Goal: Task Accomplishment & Management: Manage account settings

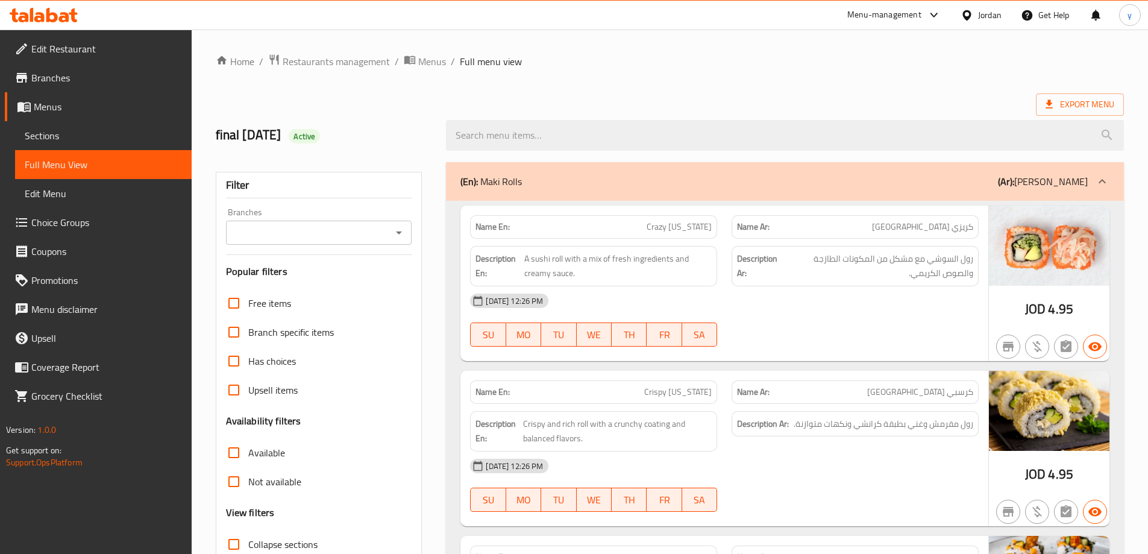
click at [112, 112] on span "Menus" at bounding box center [108, 106] width 148 height 14
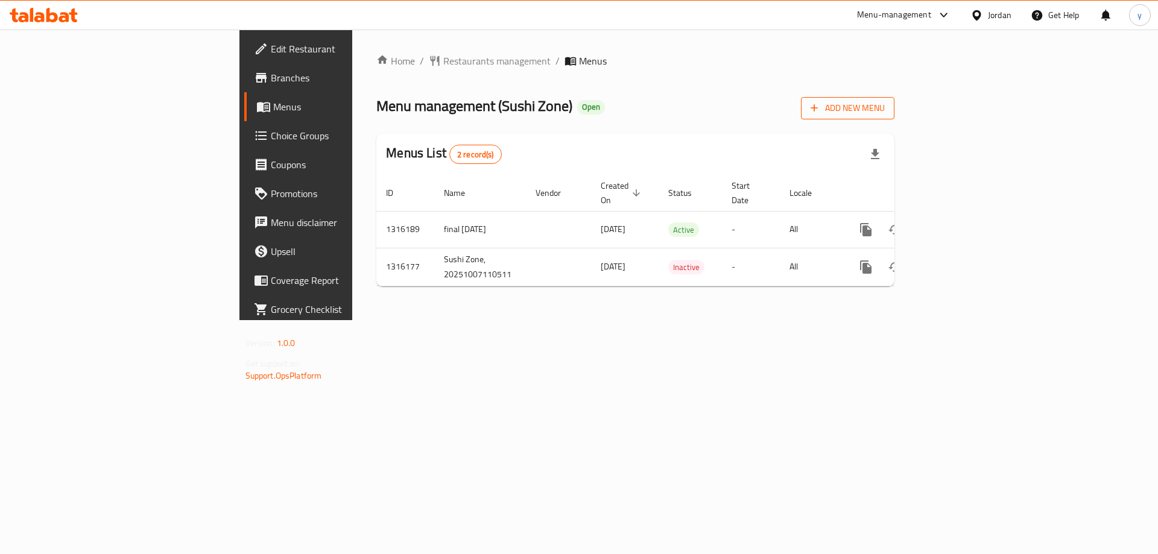
click at [820, 102] on icon "button" at bounding box center [814, 108] width 12 height 12
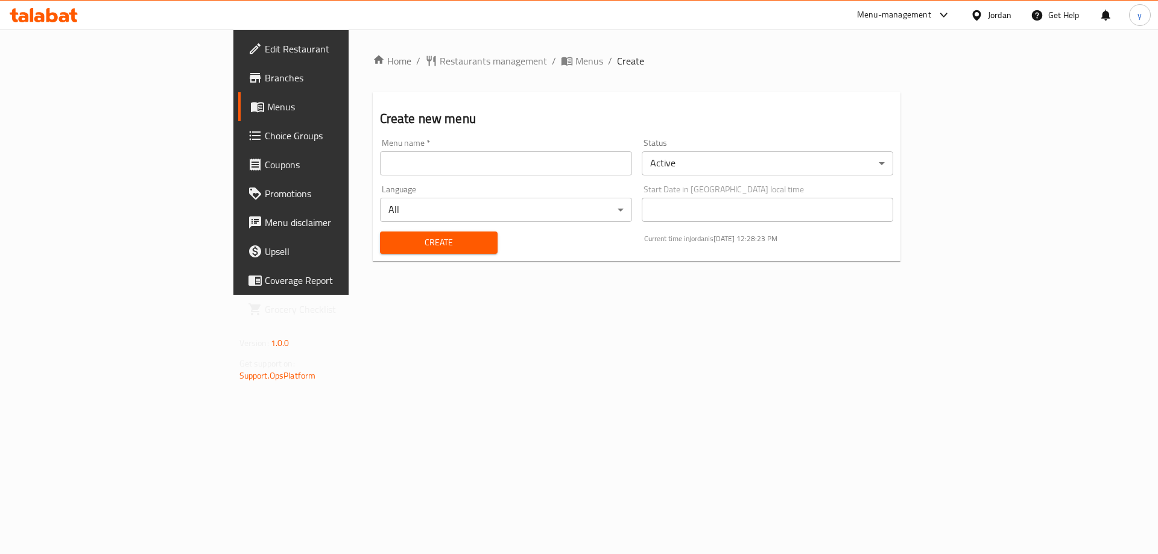
click at [432, 171] on input "text" at bounding box center [506, 163] width 252 height 24
type input "youssef3lla8027"
click at [394, 246] on span "Create" at bounding box center [438, 242] width 98 height 15
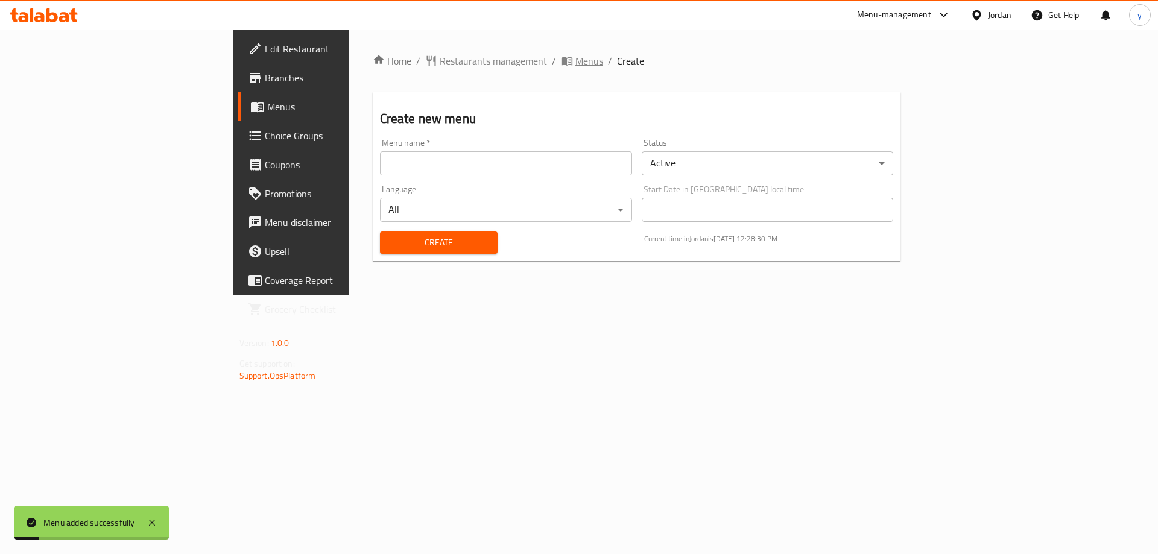
click at [575, 68] on span "Menus" at bounding box center [589, 61] width 28 height 14
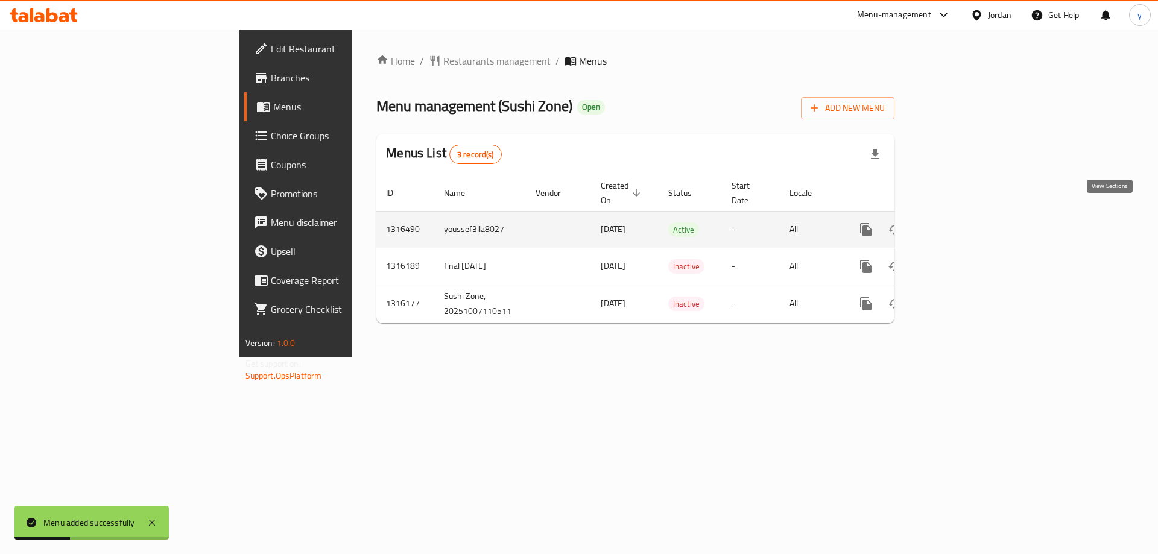
click at [958, 224] on icon "enhanced table" at bounding box center [952, 229] width 11 height 11
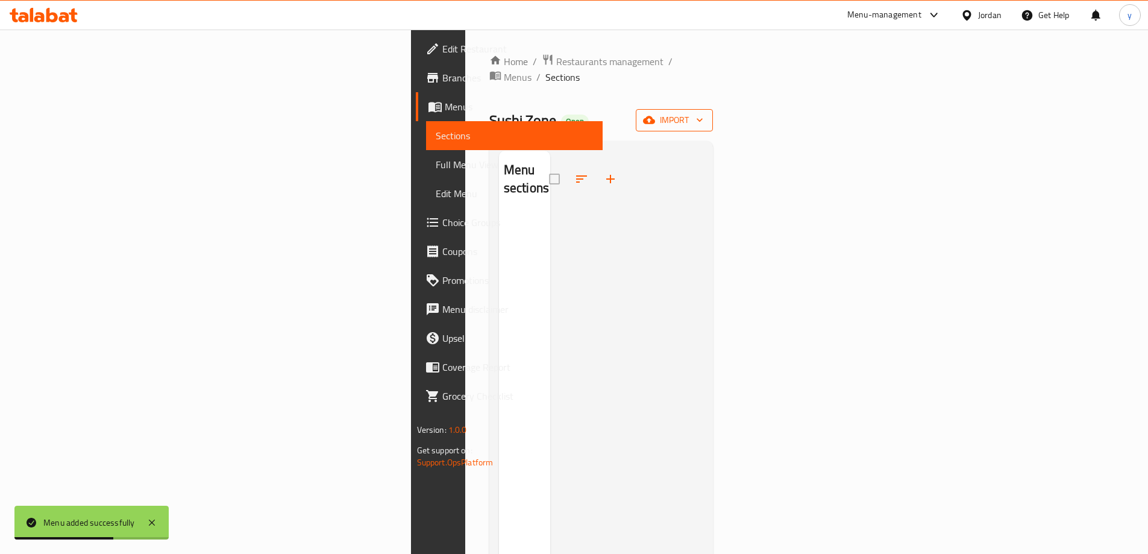
click at [713, 113] on button "import" at bounding box center [674, 120] width 77 height 22
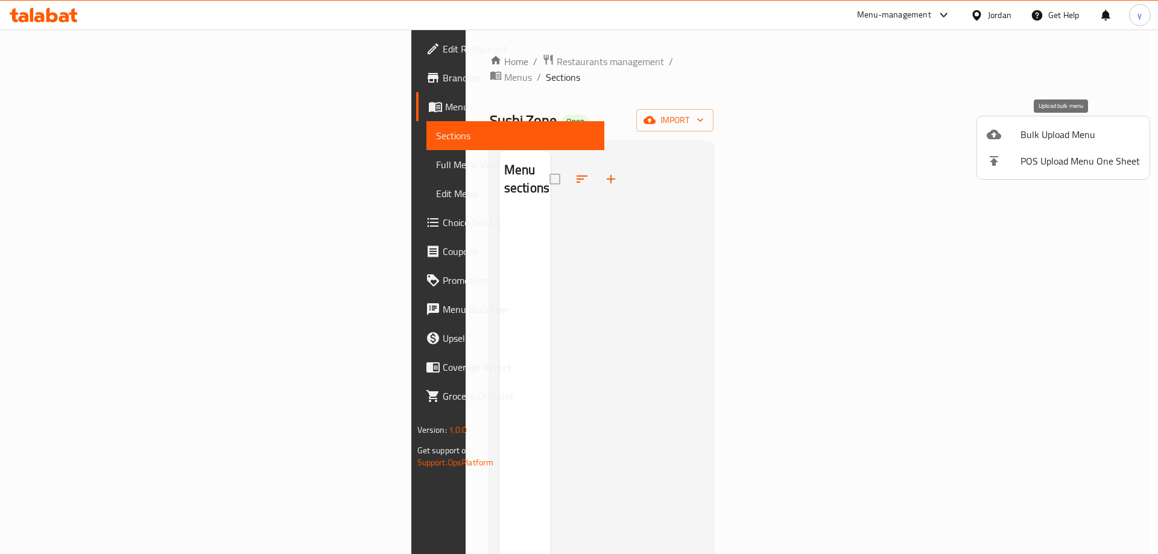
click at [1029, 140] on span "Bulk Upload Menu" at bounding box center [1079, 134] width 119 height 14
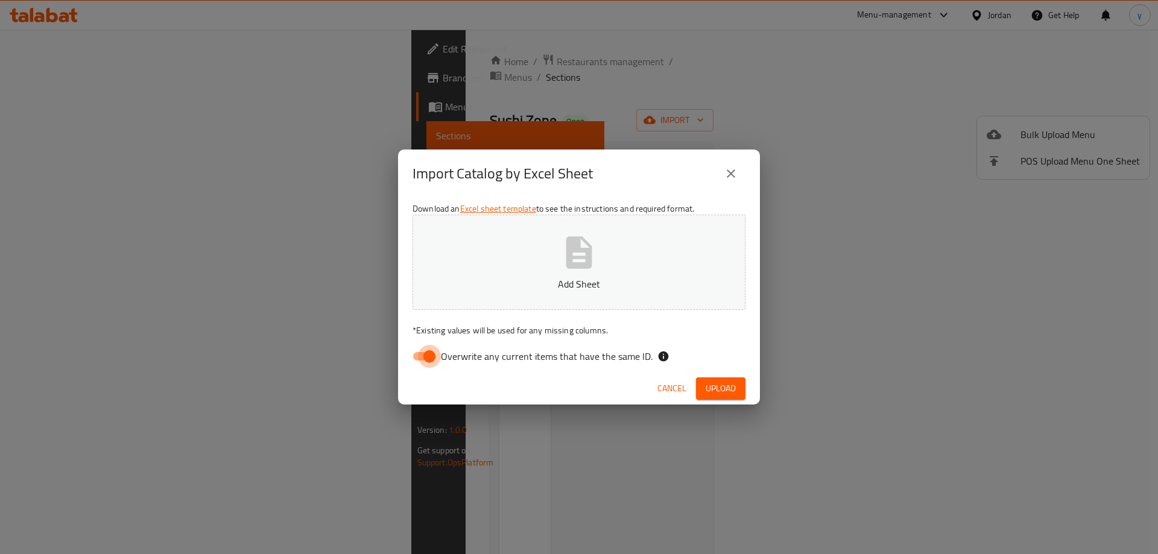
click at [431, 351] on input "Overwrite any current items that have the same ID." at bounding box center [429, 356] width 69 height 23
checkbox input "false"
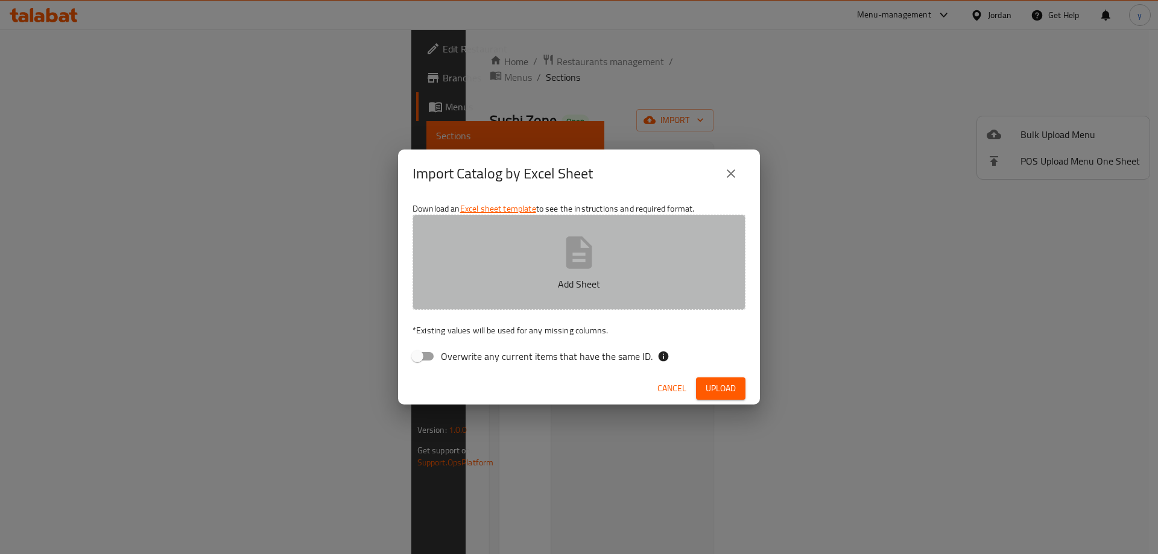
click at [550, 268] on button "Add Sheet" at bounding box center [578, 262] width 333 height 95
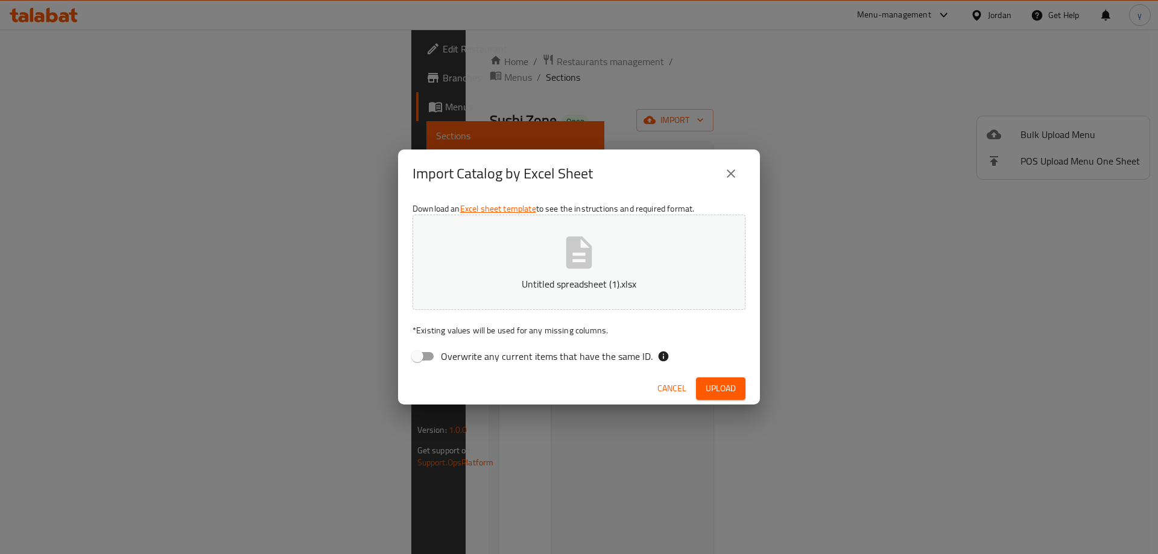
click at [729, 382] on span "Upload" at bounding box center [720, 388] width 30 height 15
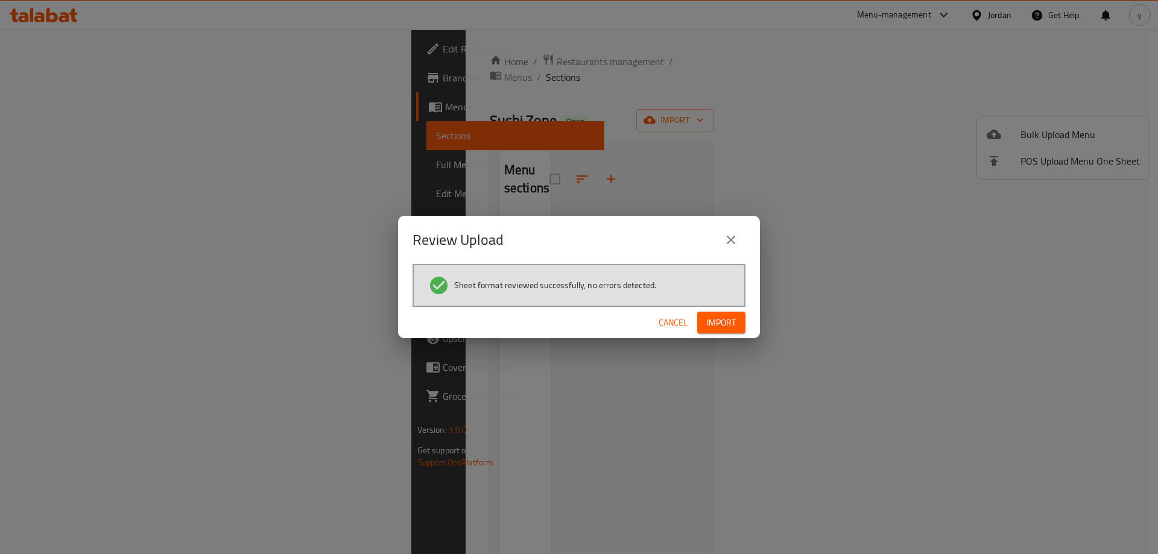
click at [725, 320] on span "Import" at bounding box center [721, 322] width 29 height 15
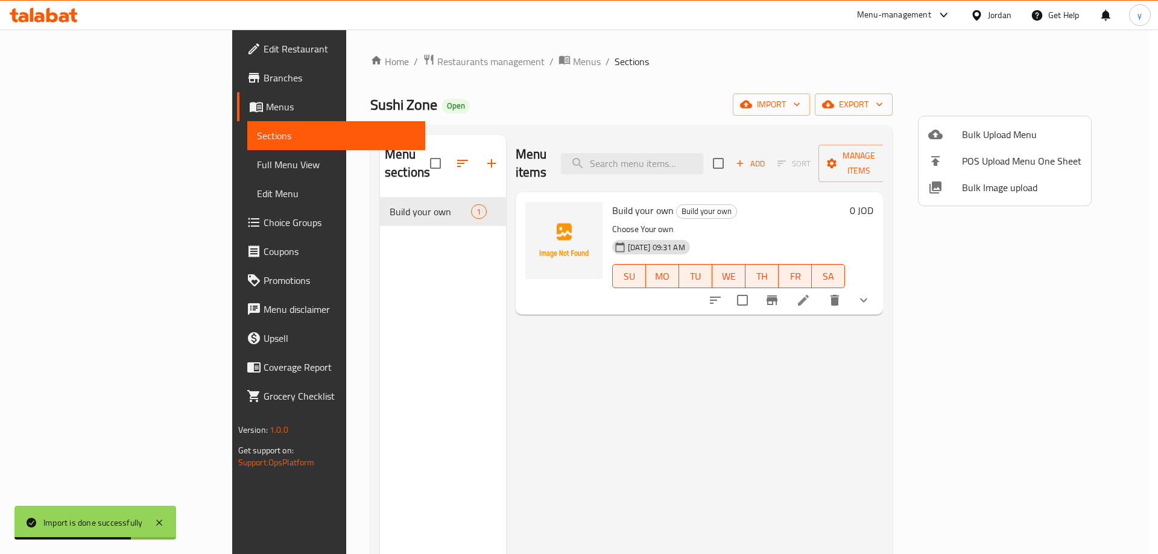
click at [115, 166] on div at bounding box center [579, 277] width 1158 height 554
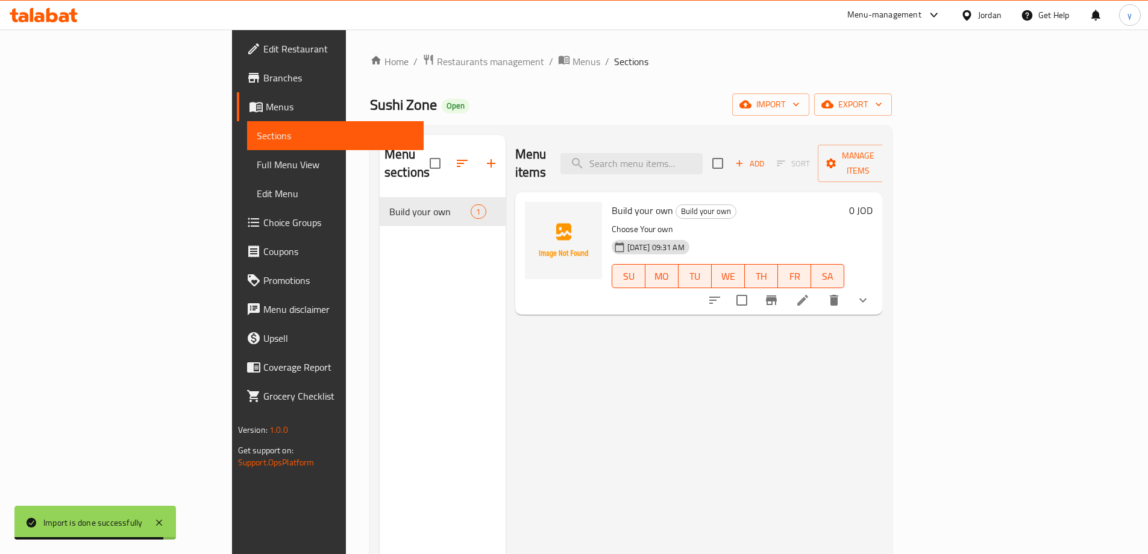
click at [257, 166] on span "Full Menu View" at bounding box center [335, 164] width 157 height 14
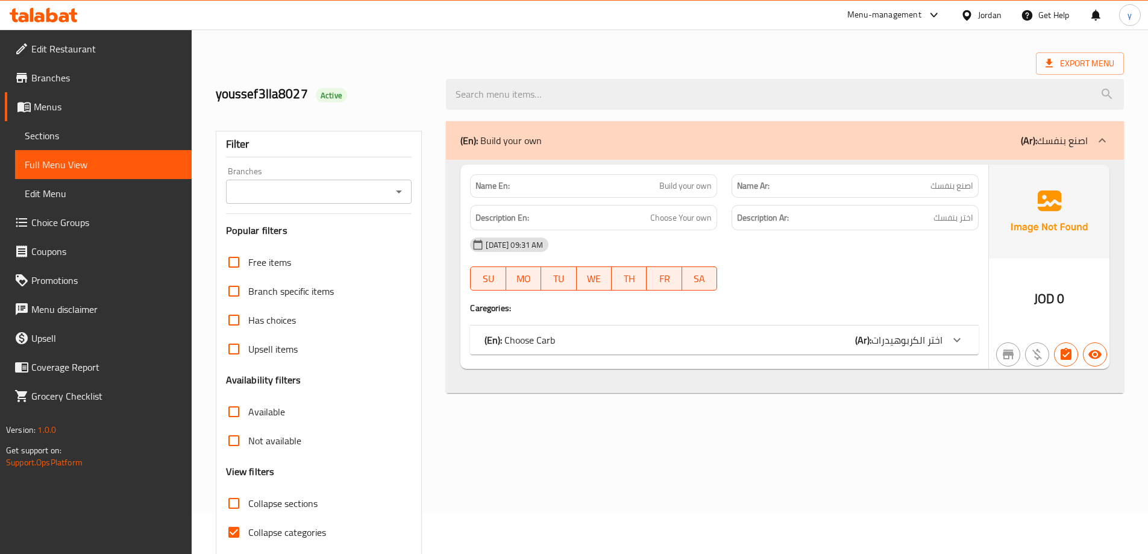
scroll to position [87, 0]
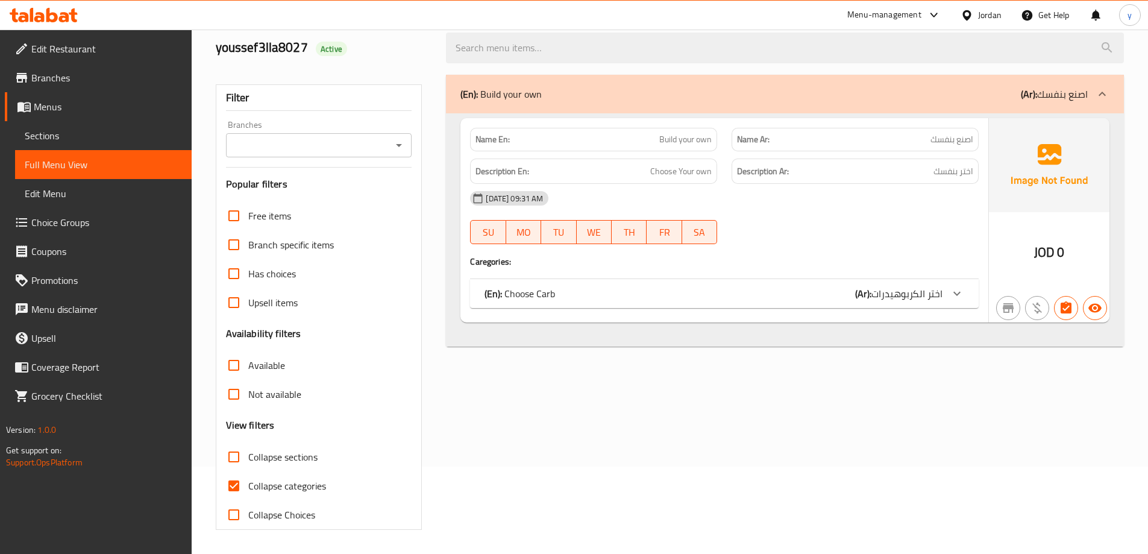
click at [303, 484] on span "Collapse categories" at bounding box center [287, 486] width 78 height 14
click at [248, 484] on input "Collapse categories" at bounding box center [233, 485] width 29 height 29
checkbox input "false"
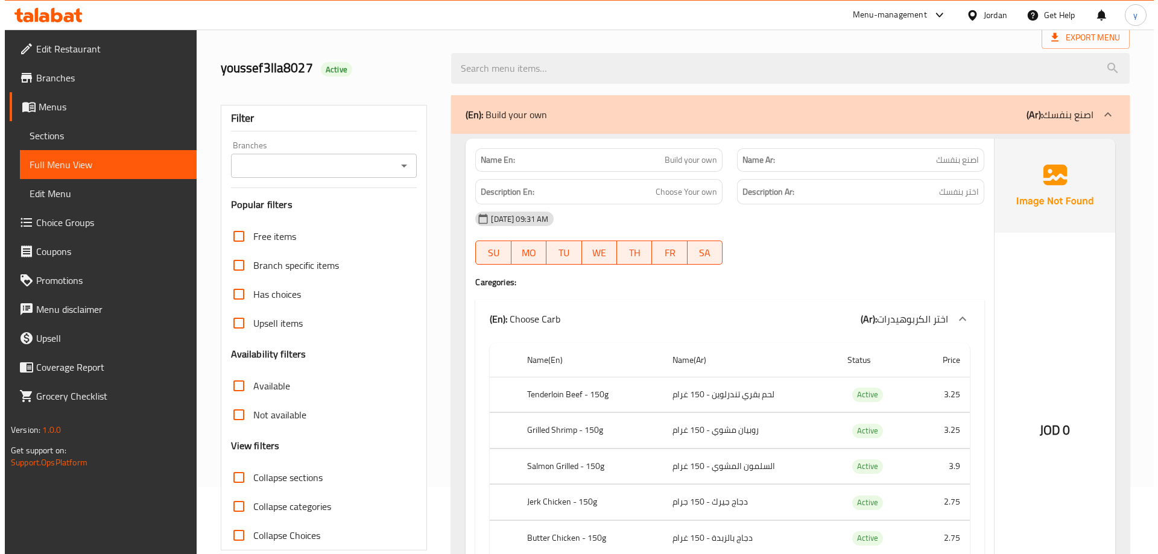
scroll to position [0, 0]
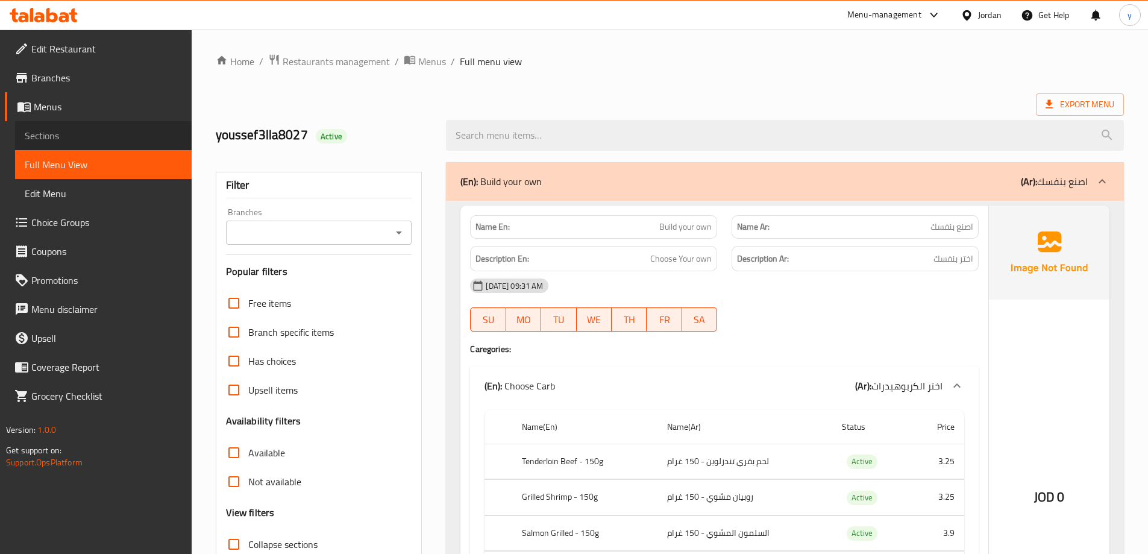
click at [87, 137] on span "Sections" at bounding box center [103, 135] width 157 height 14
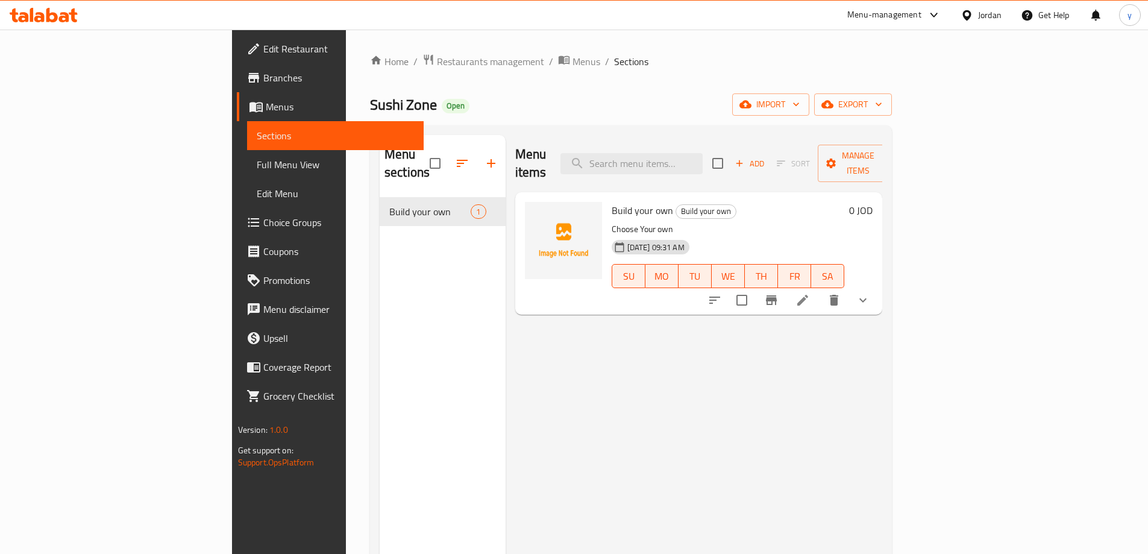
click at [237, 114] on link "Menus" at bounding box center [330, 106] width 187 height 29
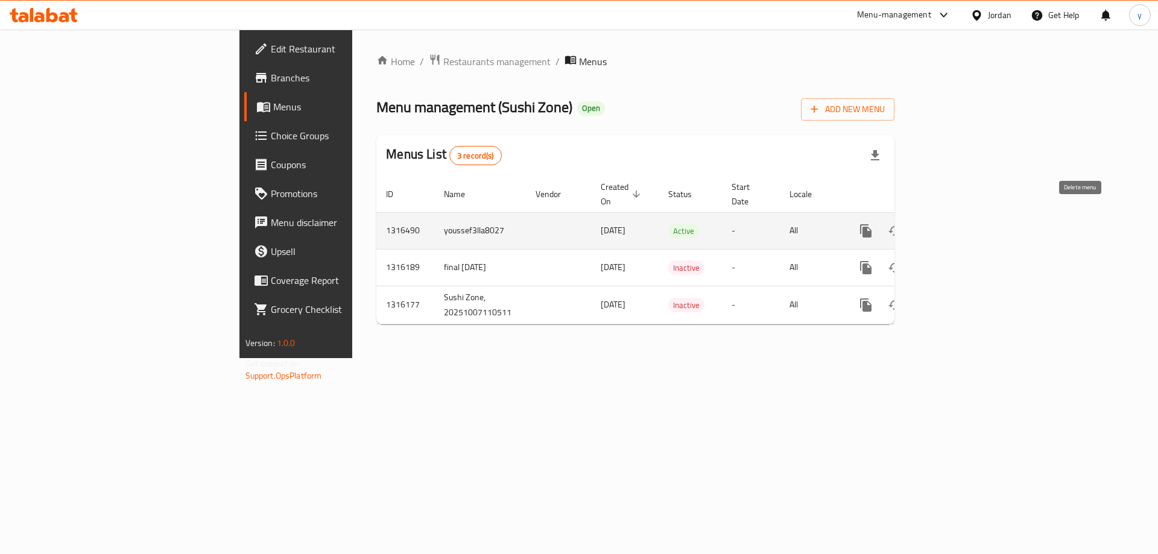
click at [931, 224] on icon "enhanced table" at bounding box center [923, 231] width 14 height 14
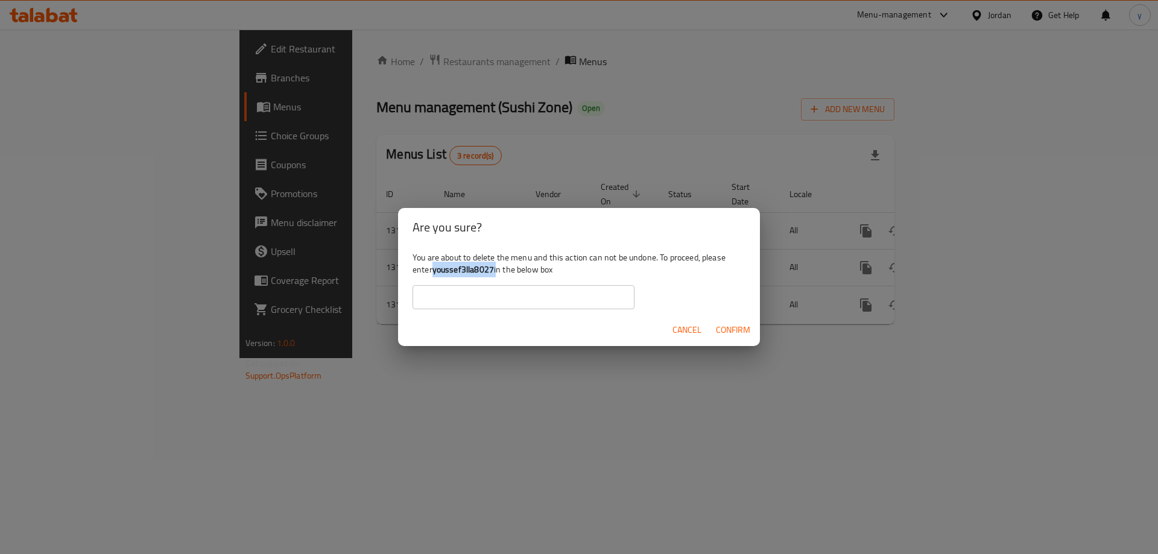
drag, startPoint x: 434, startPoint y: 268, endPoint x: 496, endPoint y: 267, distance: 62.1
click at [496, 267] on div "You are about to delete the menu and this action can not be undone. To proceed,…" at bounding box center [579, 281] width 362 height 68
click at [493, 269] on b "youssef3lla8027" at bounding box center [462, 270] width 61 height 16
click at [437, 270] on b "youssef3lla8027" at bounding box center [462, 270] width 61 height 16
click at [436, 271] on b "youssef3lla8027" at bounding box center [462, 270] width 61 height 16
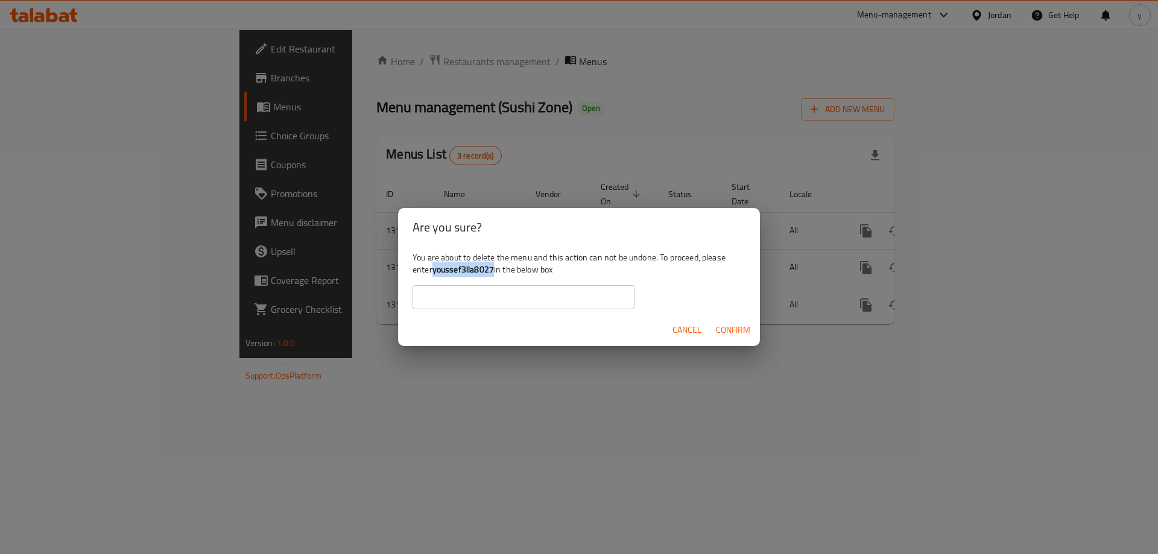
drag, startPoint x: 435, startPoint y: 271, endPoint x: 493, endPoint y: 273, distance: 57.9
click at [493, 273] on b "youssef3lla8027" at bounding box center [462, 270] width 61 height 16
copy b "youssef3lla8027"
click at [508, 301] on input "text" at bounding box center [523, 297] width 222 height 24
paste input "youssef3lla8027"
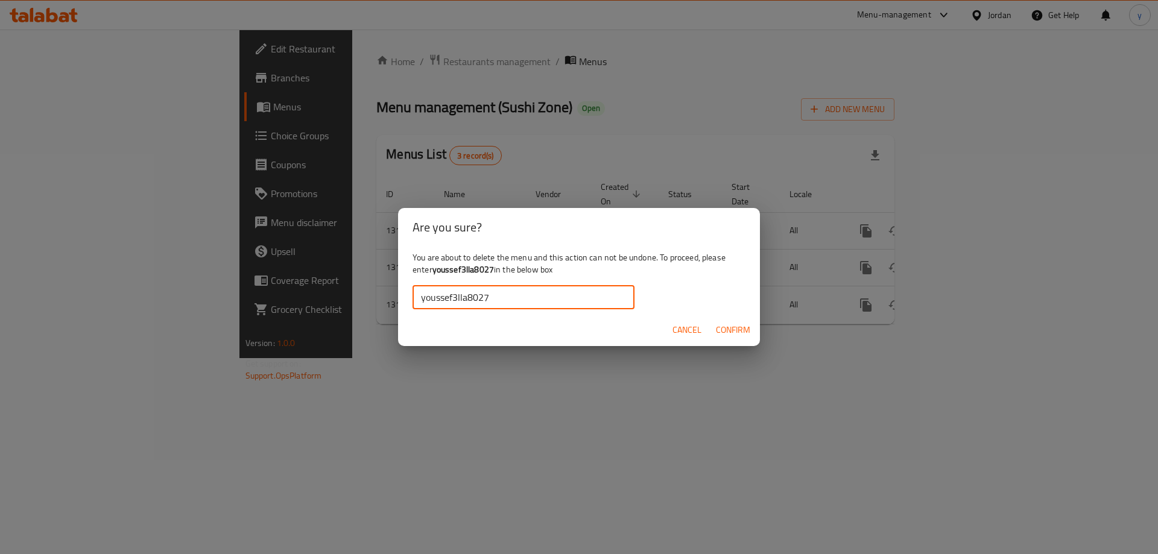
type input "youssef3lla8027"
click at [729, 327] on span "Confirm" at bounding box center [733, 330] width 34 height 15
